Goal: Information Seeking & Learning: Learn about a topic

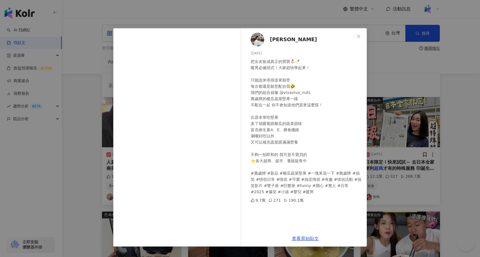
click at [318, 23] on div "[PERSON_NAME] [DATE] 把女友寵成真正的寶寶👶🏻🍼 暖男必備招式！大家趕快學起來！ 只能說米塔很逆來順受 每次都還是願意配合我🤣 我們的組合…" at bounding box center [240, 128] width 480 height 257
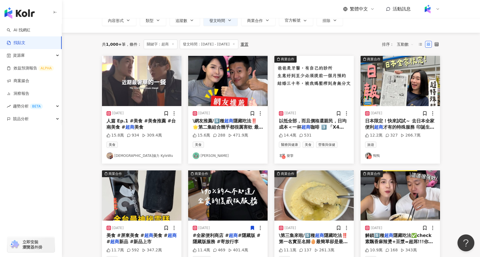
scroll to position [42, 0]
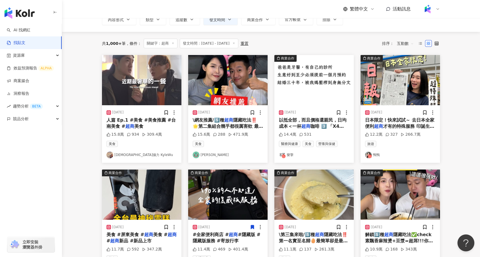
click at [244, 124] on span "隱藏吃法‼️ 🌟第二集組合幾乎都很厲害欸 最讓我驚豔的還是泡麵+養樂多 但保證好吃組絕對是「白醬鮭魚燉飯」太神啦～ #" at bounding box center [228, 132] width 70 height 31
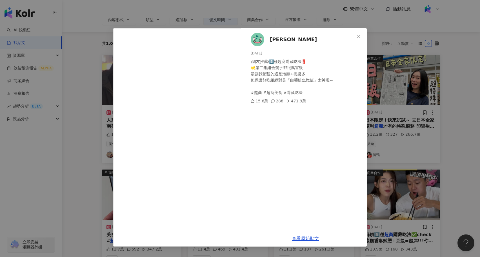
click at [81, 199] on div "[PERSON_NAME] [DATE] \網友推薦/5️⃣種超商隱藏吃法‼️ 🌟第二集組合幾乎都很厲害欸 最讓我驚豔的還是泡麵+養樂多 但保證好吃組絕對是「…" at bounding box center [240, 128] width 480 height 257
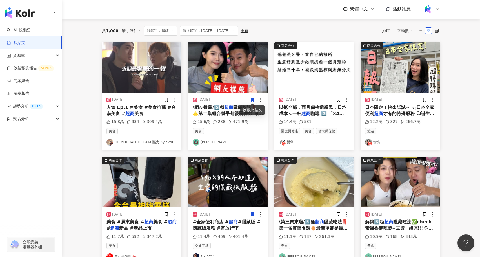
scroll to position [55, 0]
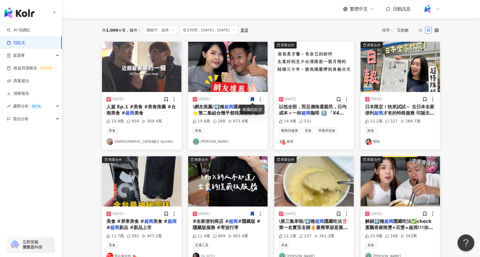
click at [403, 76] on img at bounding box center [400, 67] width 79 height 50
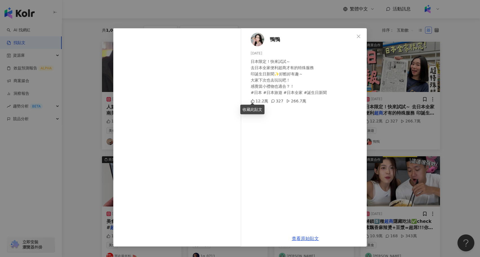
click at [445, 134] on div "鴨鴨 [DATE] 日本限定！快來試試～ 去日本全家便利超商才有的特殊服務 印誕生日新聞✨好酷好有趣～ 大家下次也去玩玩吧！ 感覺當小禮物也適合？！ #日本 …" at bounding box center [240, 128] width 480 height 257
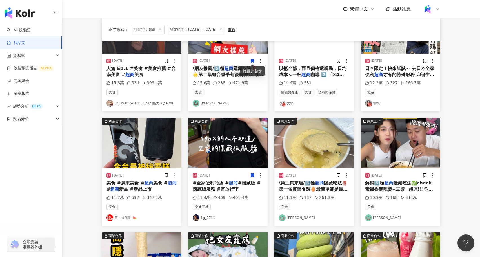
scroll to position [93, 0]
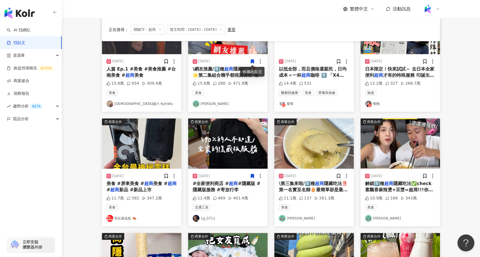
click at [405, 185] on span "隱藏吃法✅check 素飄香麻辣燙+豆漿=超屌!!!你們一定要試試 歡迎大家推薦你心目中第一的「" at bounding box center [399, 193] width 69 height 24
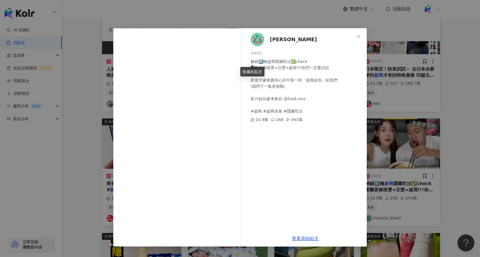
click at [434, 118] on div "Nini Xie [DATE] 解鎖5️⃣種超商隱藏吃法✅check 素飄香麻辣燙+豆漿=超屌!!!你們一定要試試 歡迎大家推薦你心目中第一的「超商組合」給我…" at bounding box center [240, 128] width 480 height 257
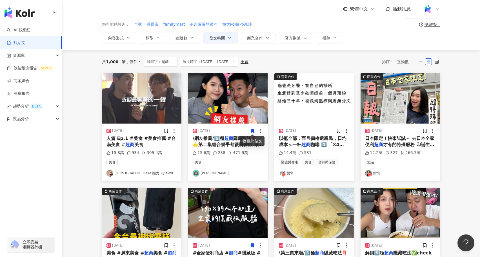
scroll to position [0, 0]
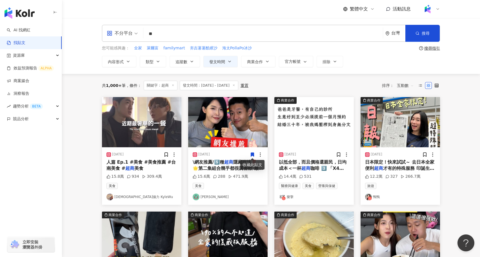
click at [224, 170] on div "\網友推薦/5️⃣種 超商 隱藏吃法‼️ 🌟第二集組合幾乎都很厲害欸 最讓我驚豔的還是泡麵+養樂多 但保證好吃組絕對是「白醬鮭魚燉飯」太神啦～ # 超商 # …" at bounding box center [228, 165] width 70 height 13
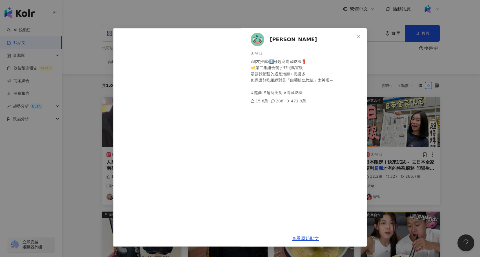
click at [75, 91] on div "[PERSON_NAME] [DATE] \網友推薦/5️⃣種超商隱藏吃法‼️ 🌟第二集組合幾乎都很厲害欸 最讓我驚豔的還是泡麵+養樂多 但保證好吃組絕對是「…" at bounding box center [240, 128] width 480 height 257
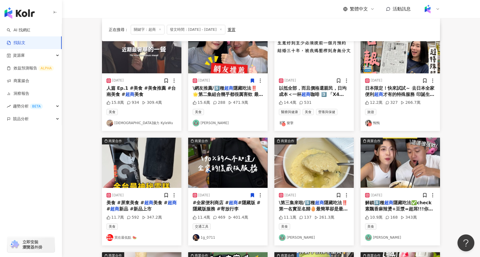
scroll to position [75, 0]
